Goal: Complete application form

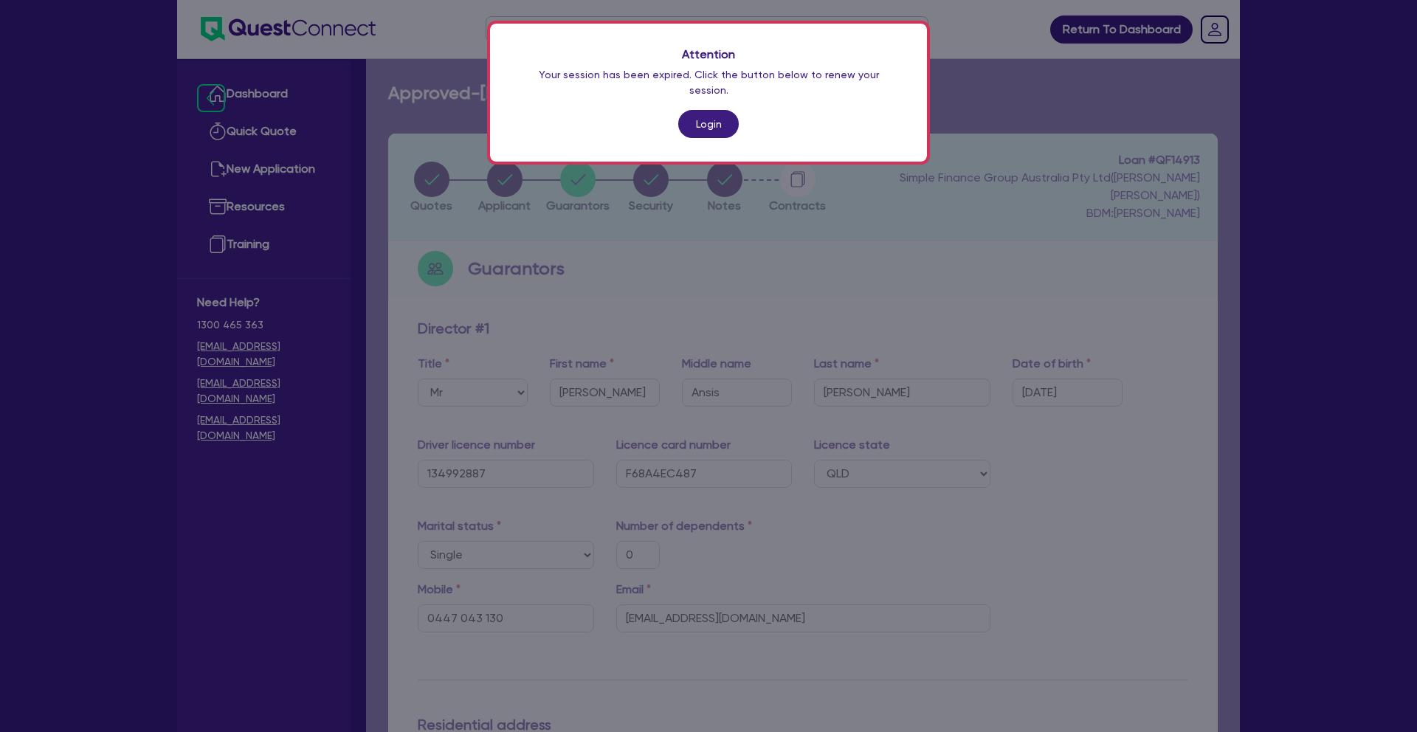
select select "MR"
select select "QLD"
select select "SINGLE"
select select "CASH"
select select "HOUSEHOLD_PERSONAL"
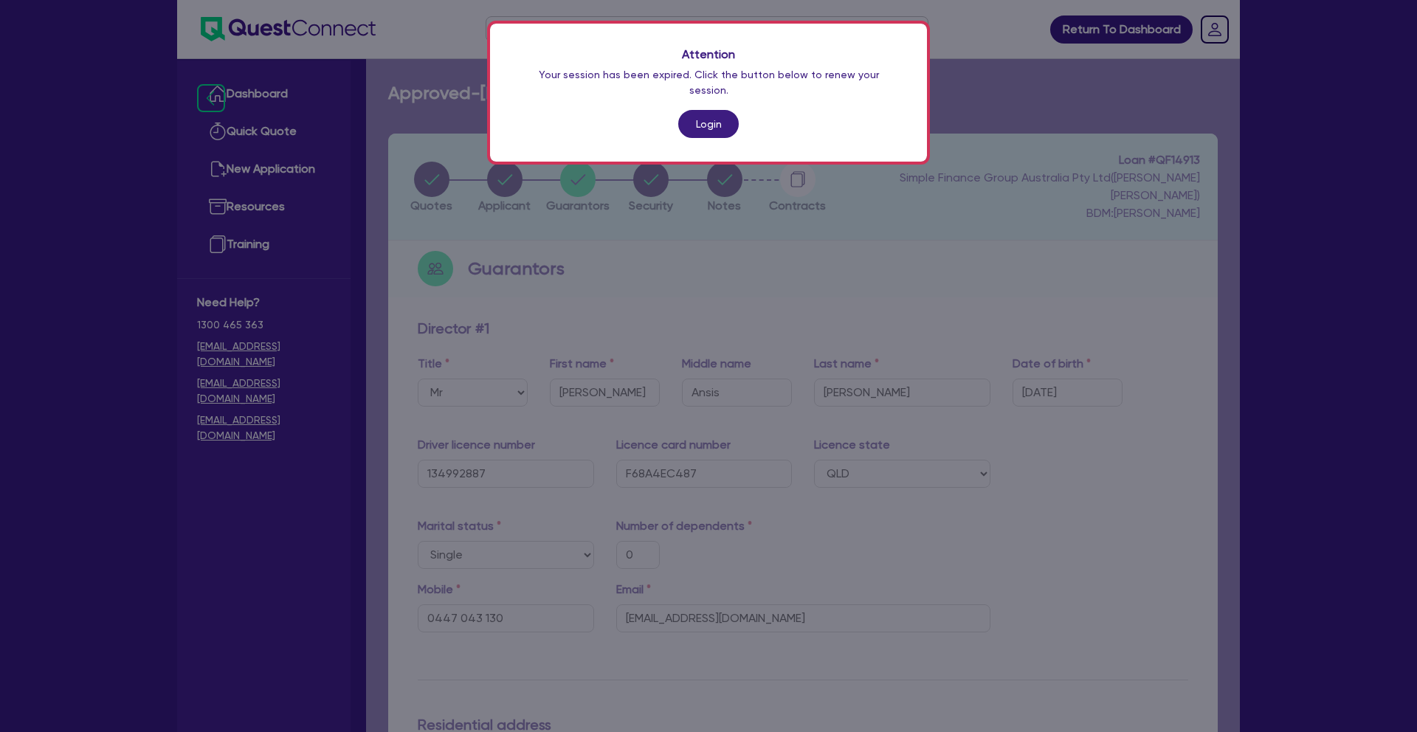
select select "EQUIPMENT"
select select "MR"
select select "SINGLE"
select select "QLD"
click at [701, 112] on link "Login" at bounding box center [708, 124] width 60 height 28
